Goal: Task Accomplishment & Management: Use online tool/utility

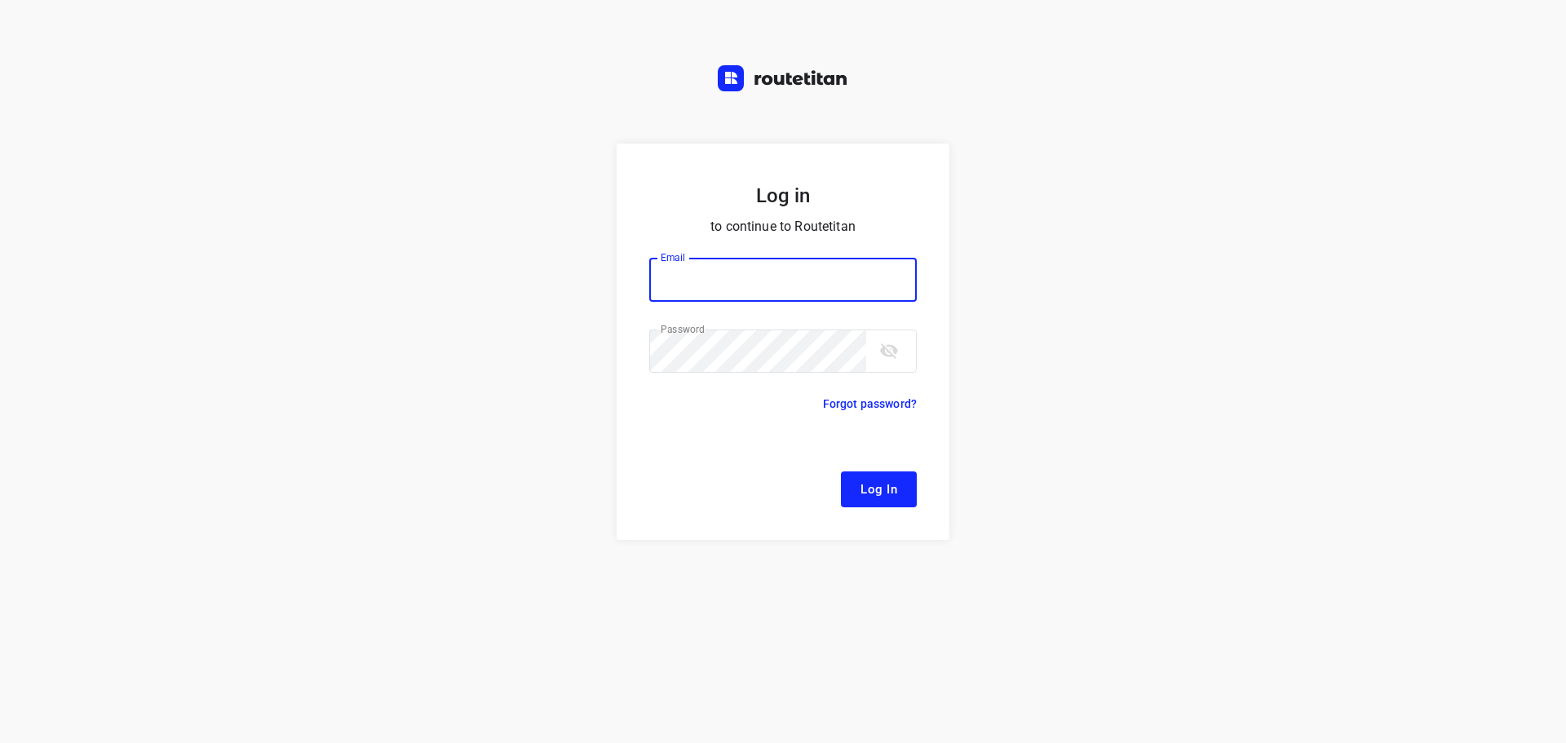
type input "[EMAIL_ADDRESS][DOMAIN_NAME]"
click at [896, 502] on button "Log In" at bounding box center [879, 489] width 76 height 36
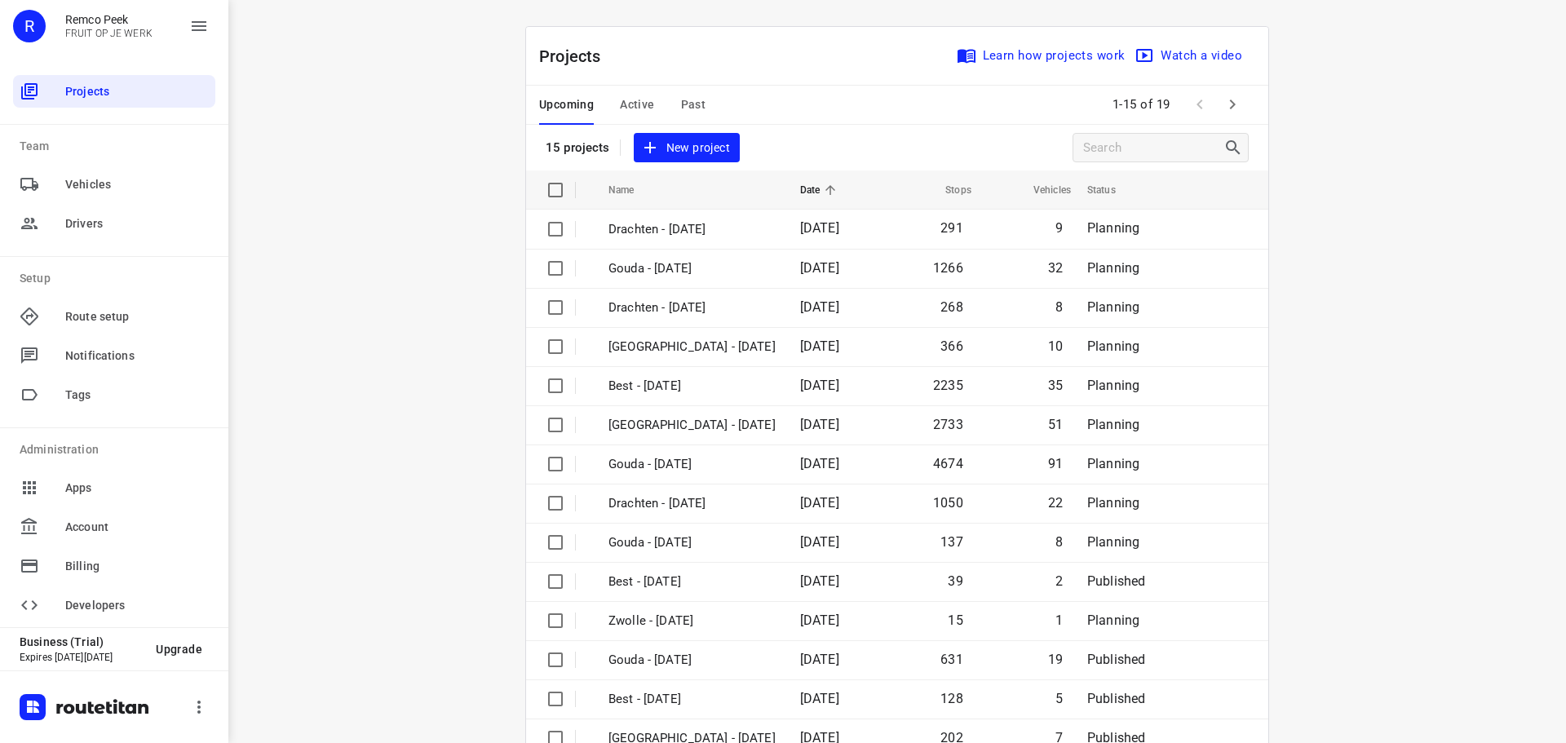
click at [621, 97] on span "Active" at bounding box center [637, 105] width 34 height 20
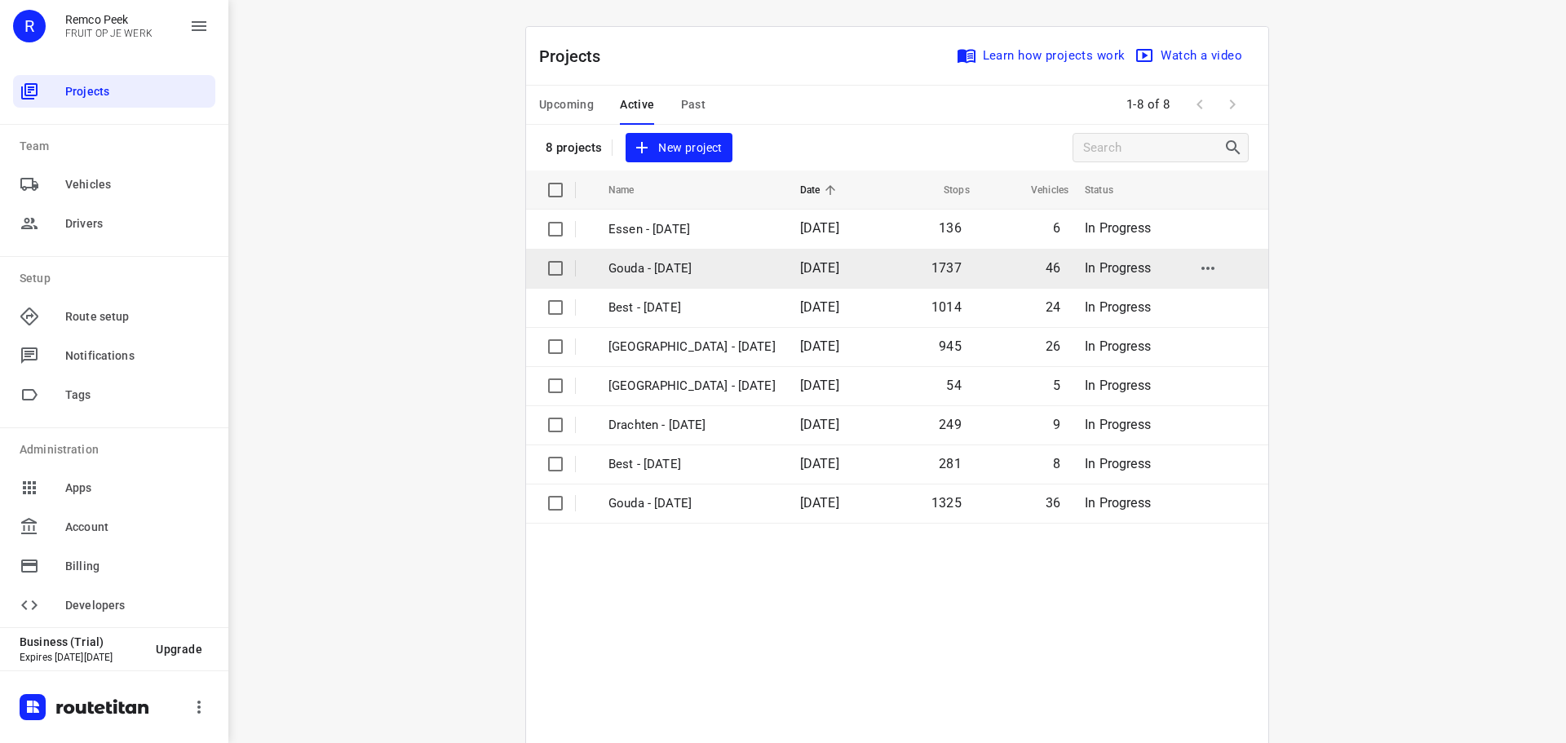
click at [684, 263] on p "Gouda - [DATE]" at bounding box center [691, 268] width 167 height 19
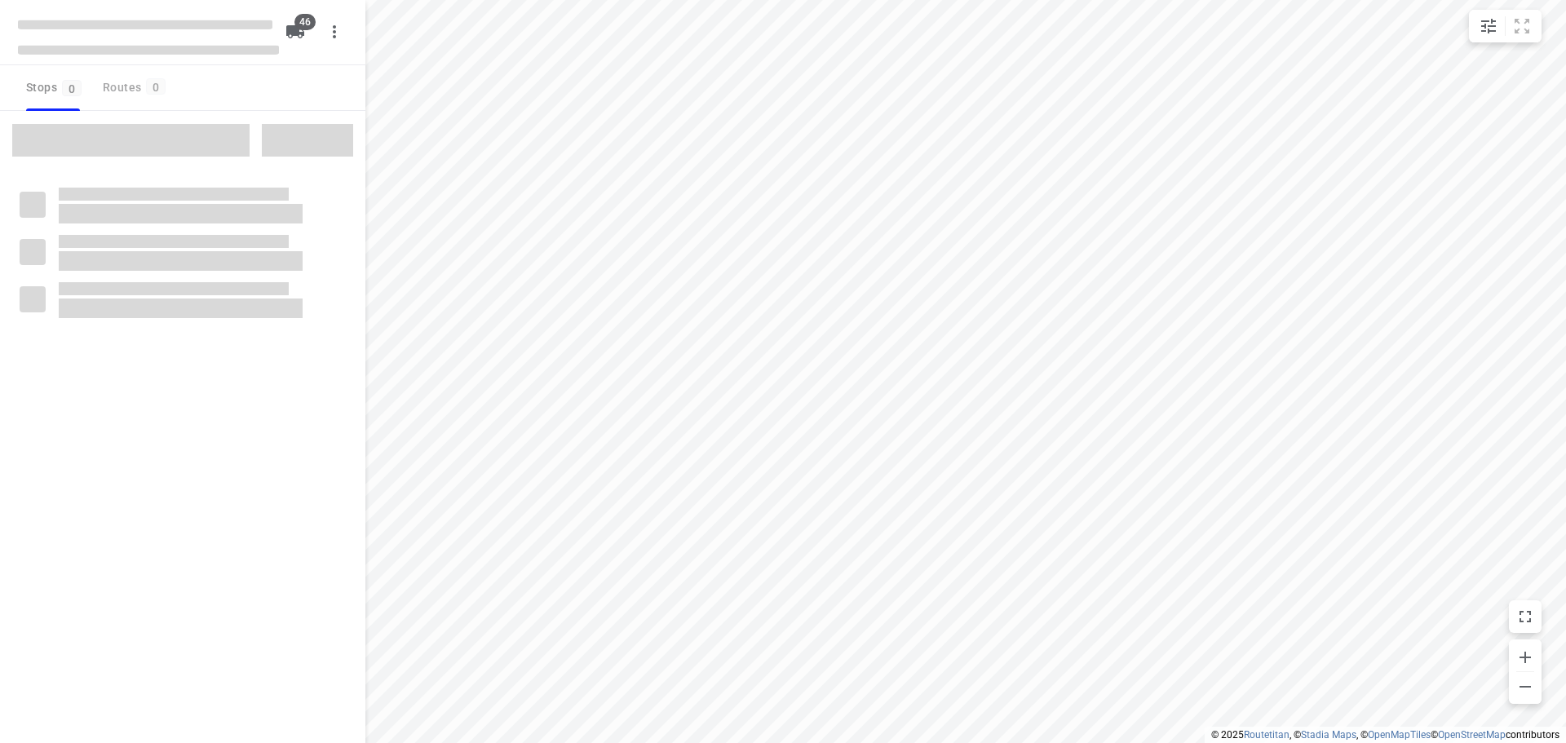
type input "distance"
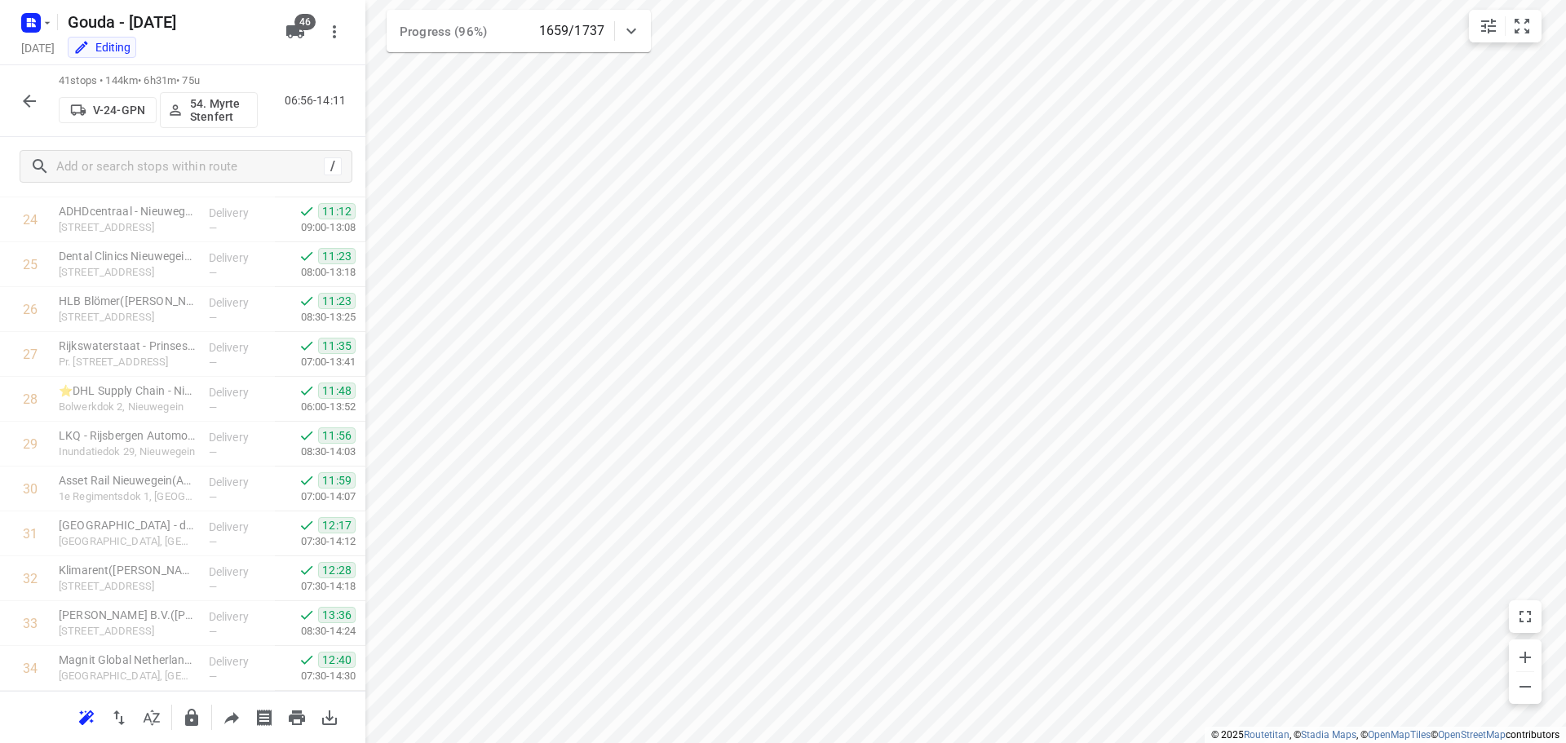
scroll to position [1470, 0]
click at [34, 104] on icon "button" at bounding box center [30, 101] width 20 height 20
